Goal: Transaction & Acquisition: Purchase product/service

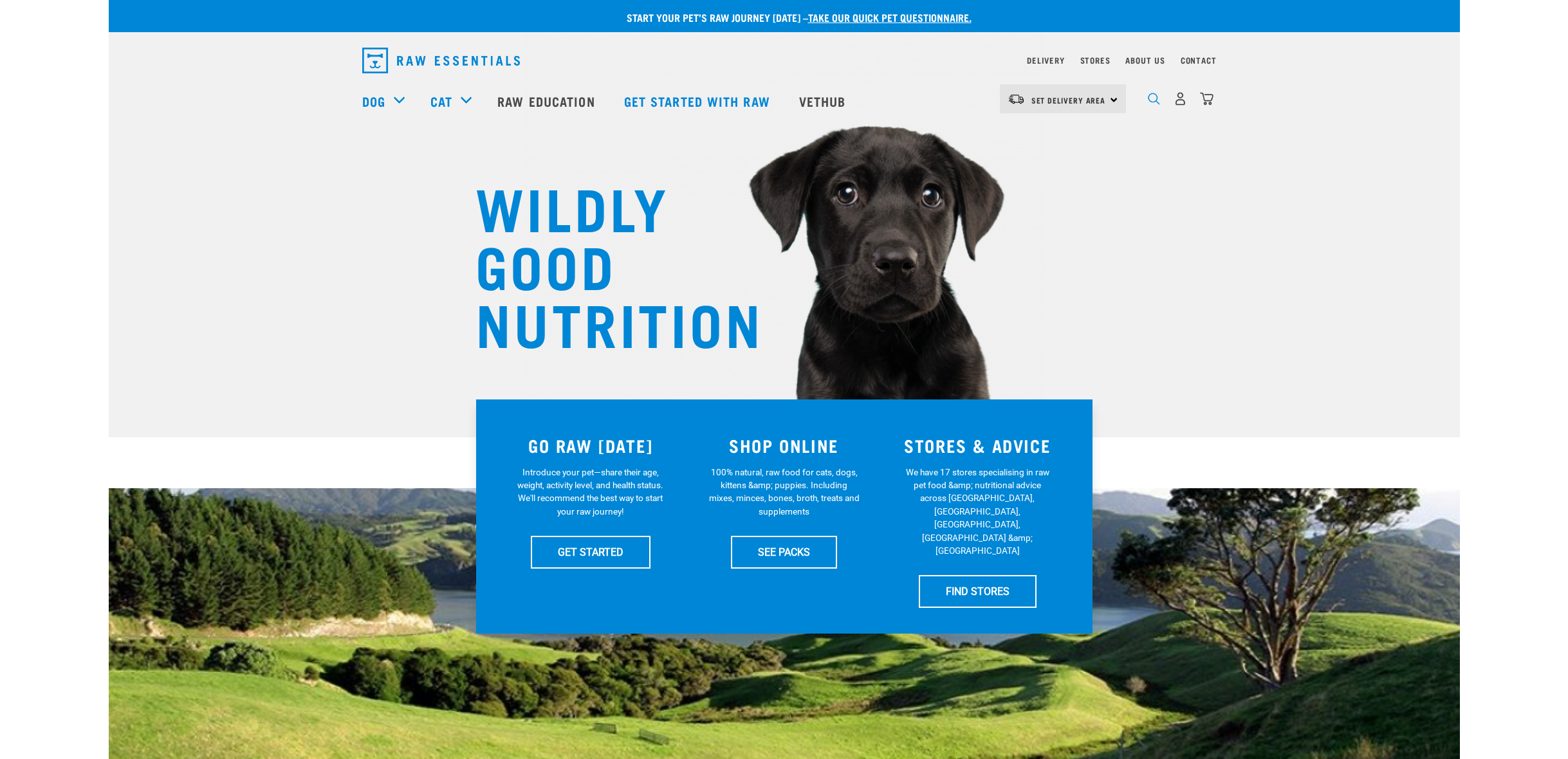
click at [1155, 102] on img "dropdown navigation" at bounding box center [1153, 99] width 12 height 12
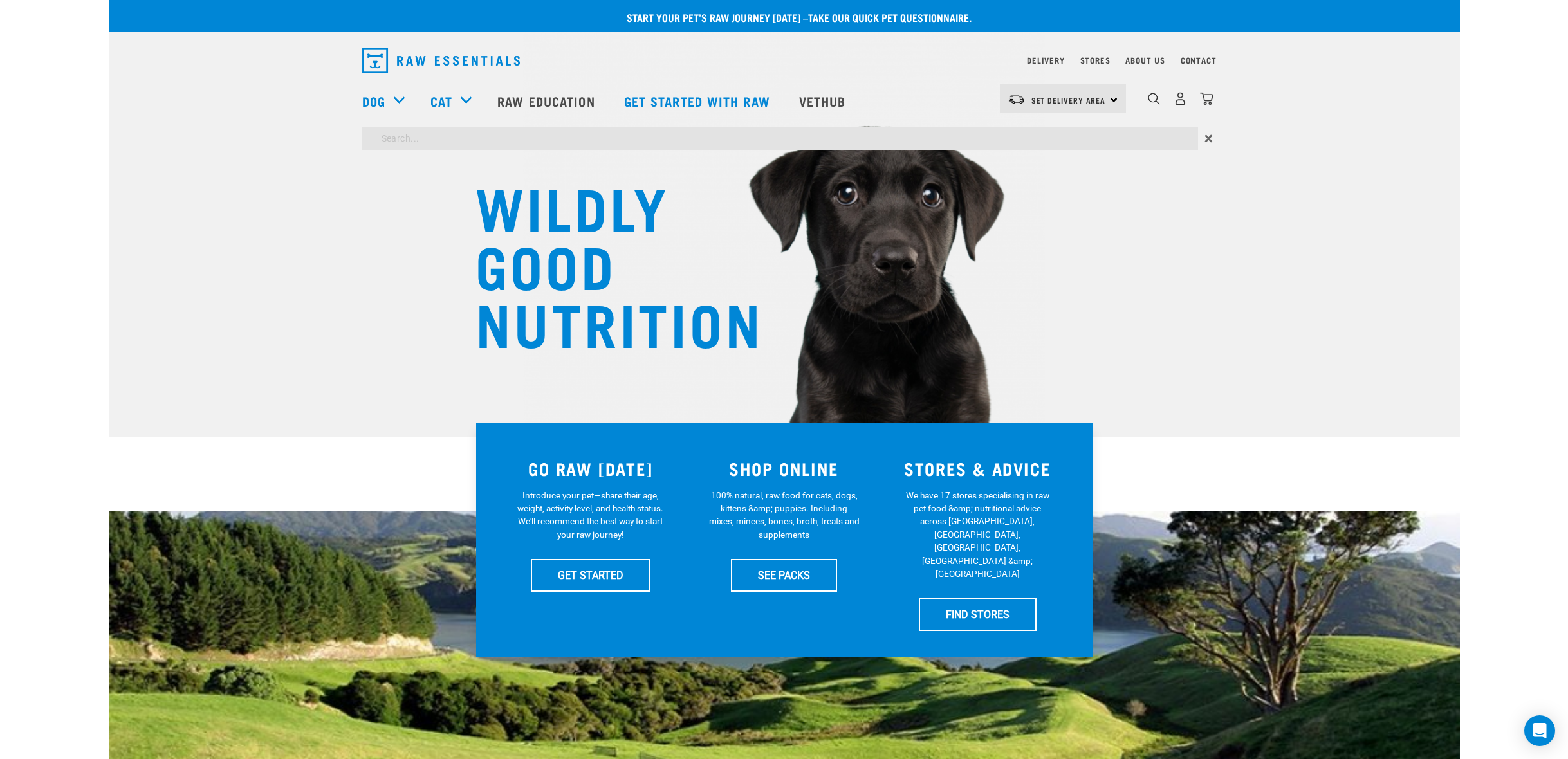
click at [329, 188] on div "WILDLY GOOD NUTRITION" at bounding box center [784, 219] width 1351 height 437
click at [469, 141] on input "search" at bounding box center [780, 137] width 836 height 23
type input "worm"
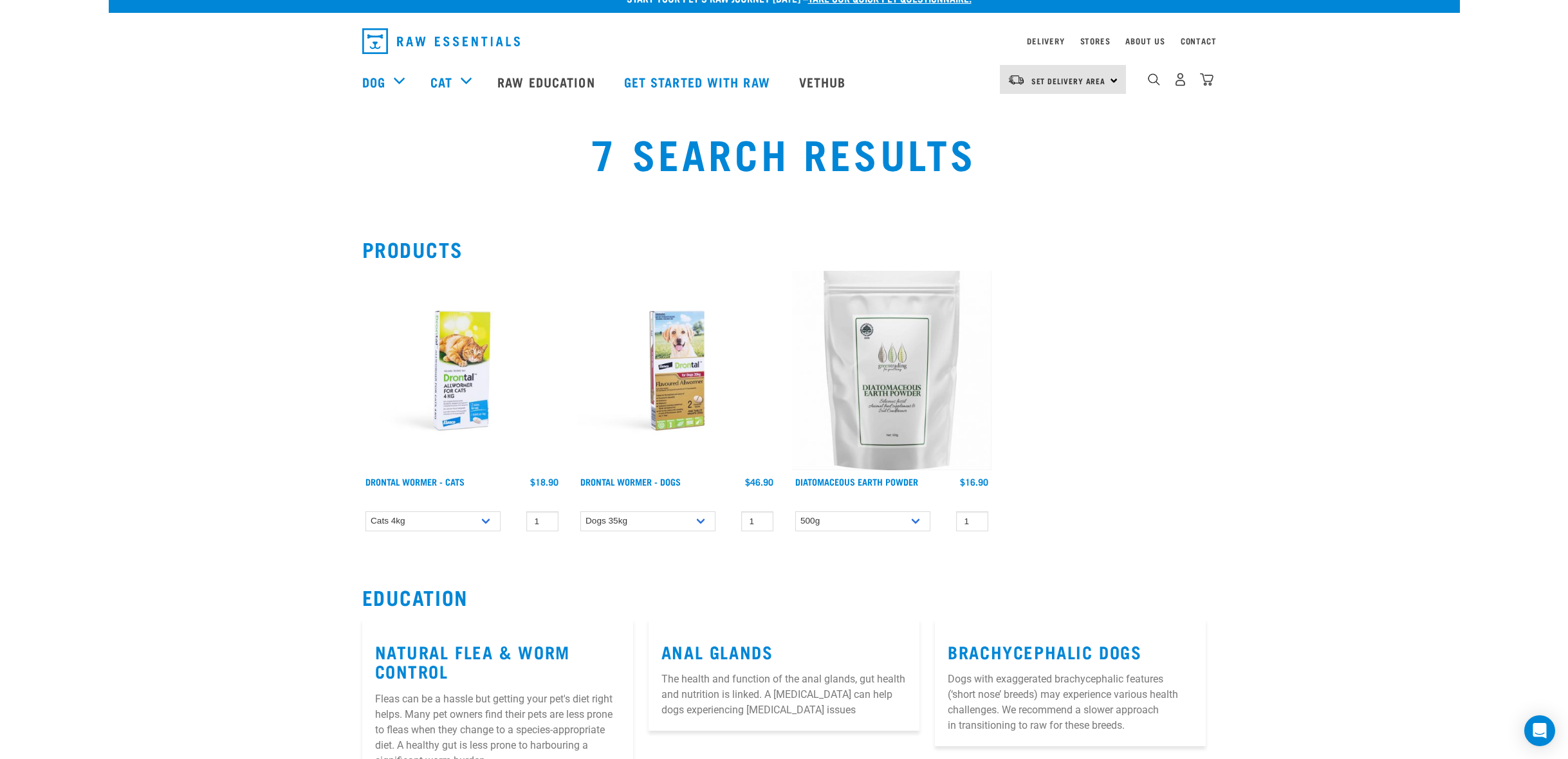
scroll to position [18, 0]
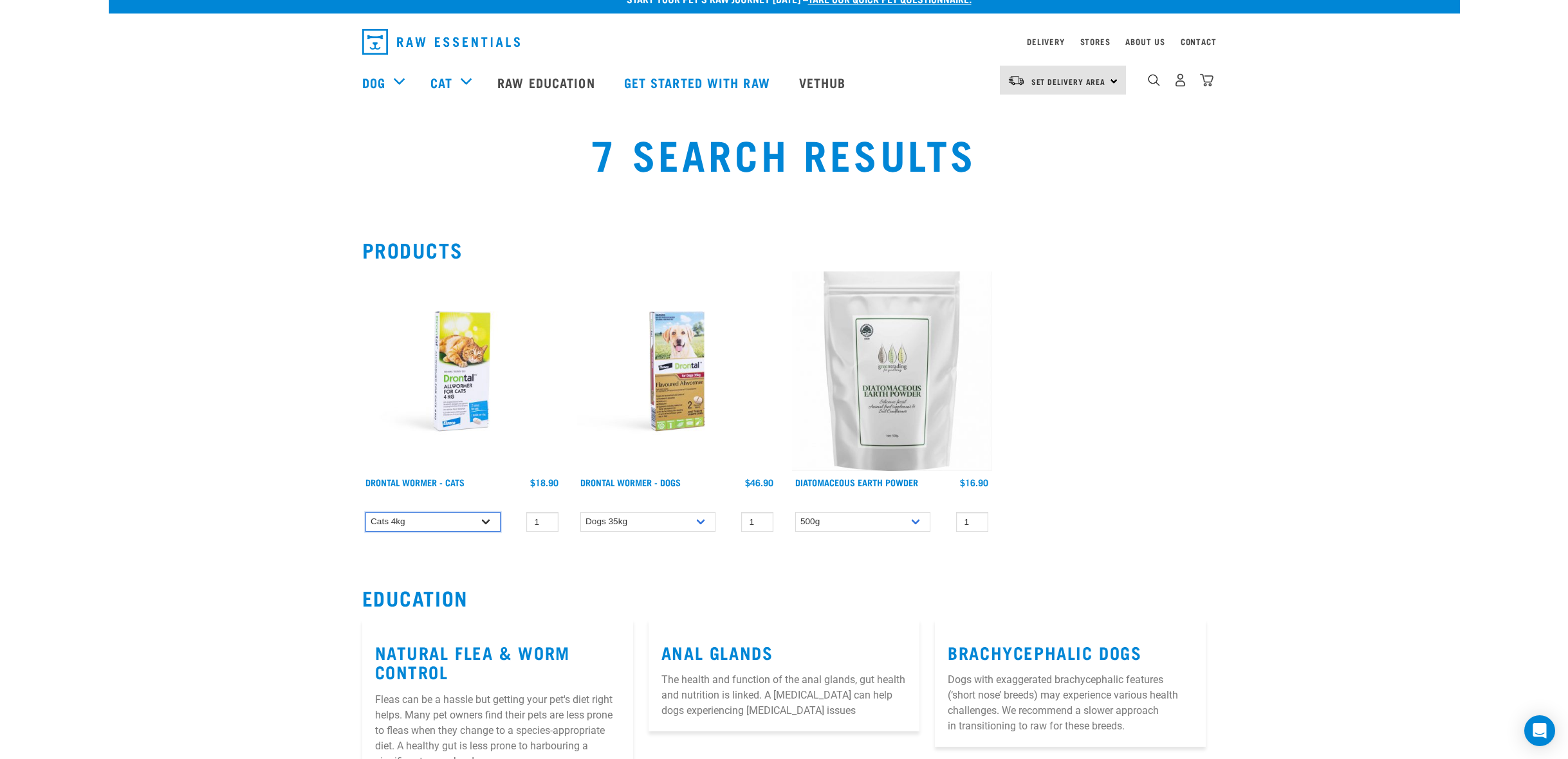
select select "336161"
click at [453, 386] on img at bounding box center [462, 370] width 200 height 199
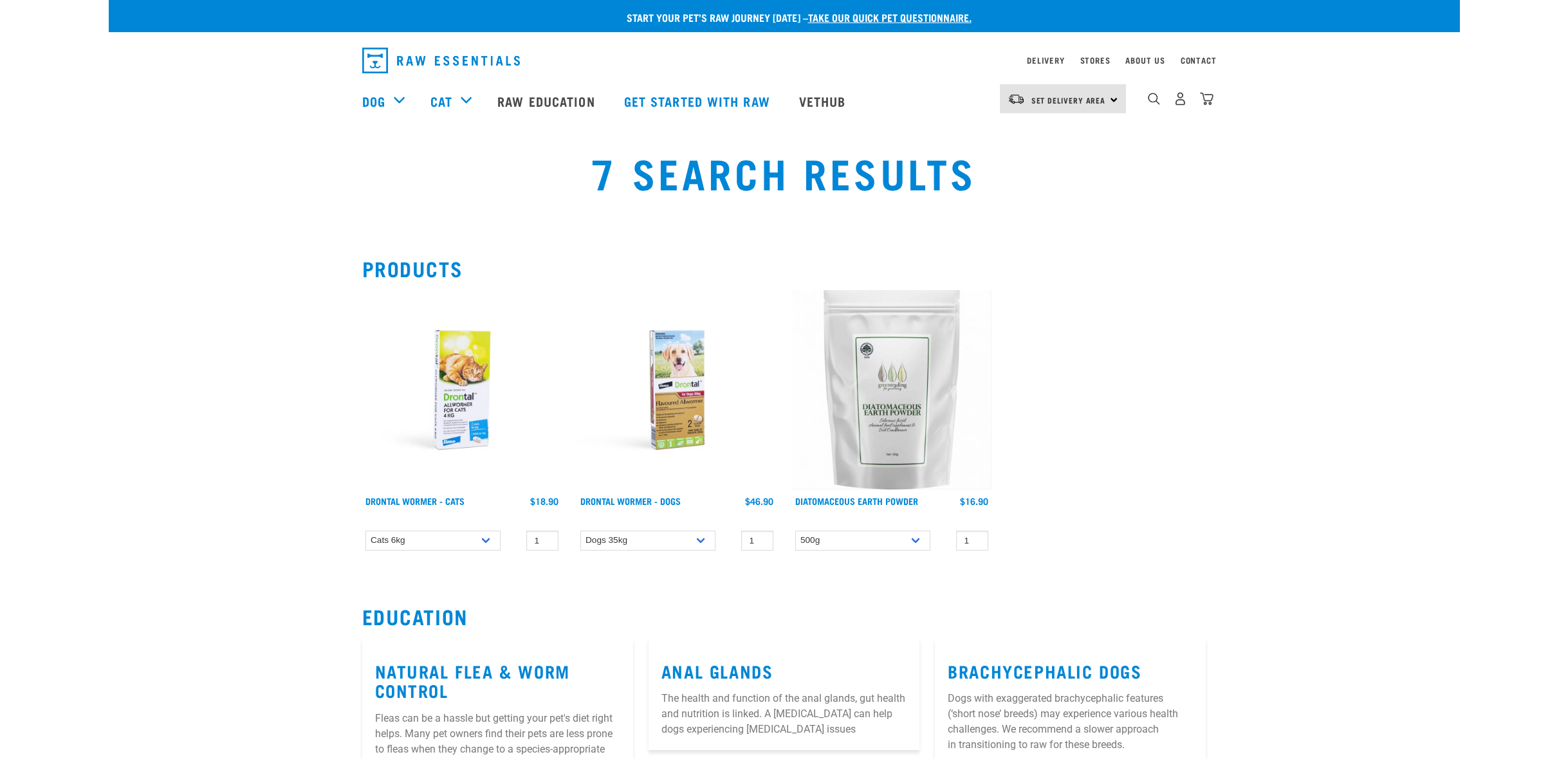
select select "336161"
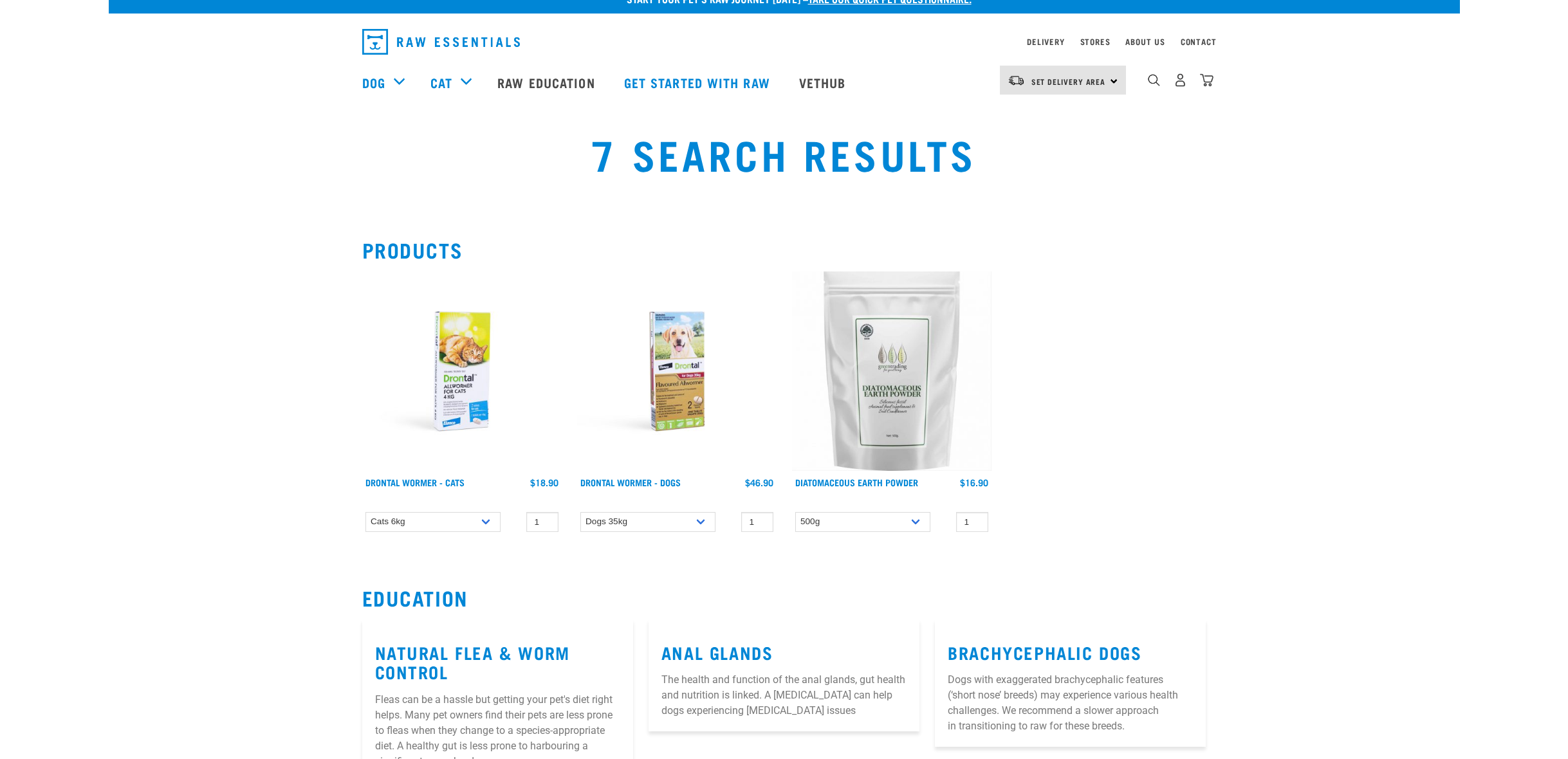
scroll to position [18, 0]
click at [713, 337] on img at bounding box center [677, 370] width 200 height 199
